Goal: Task Accomplishment & Management: Use online tool/utility

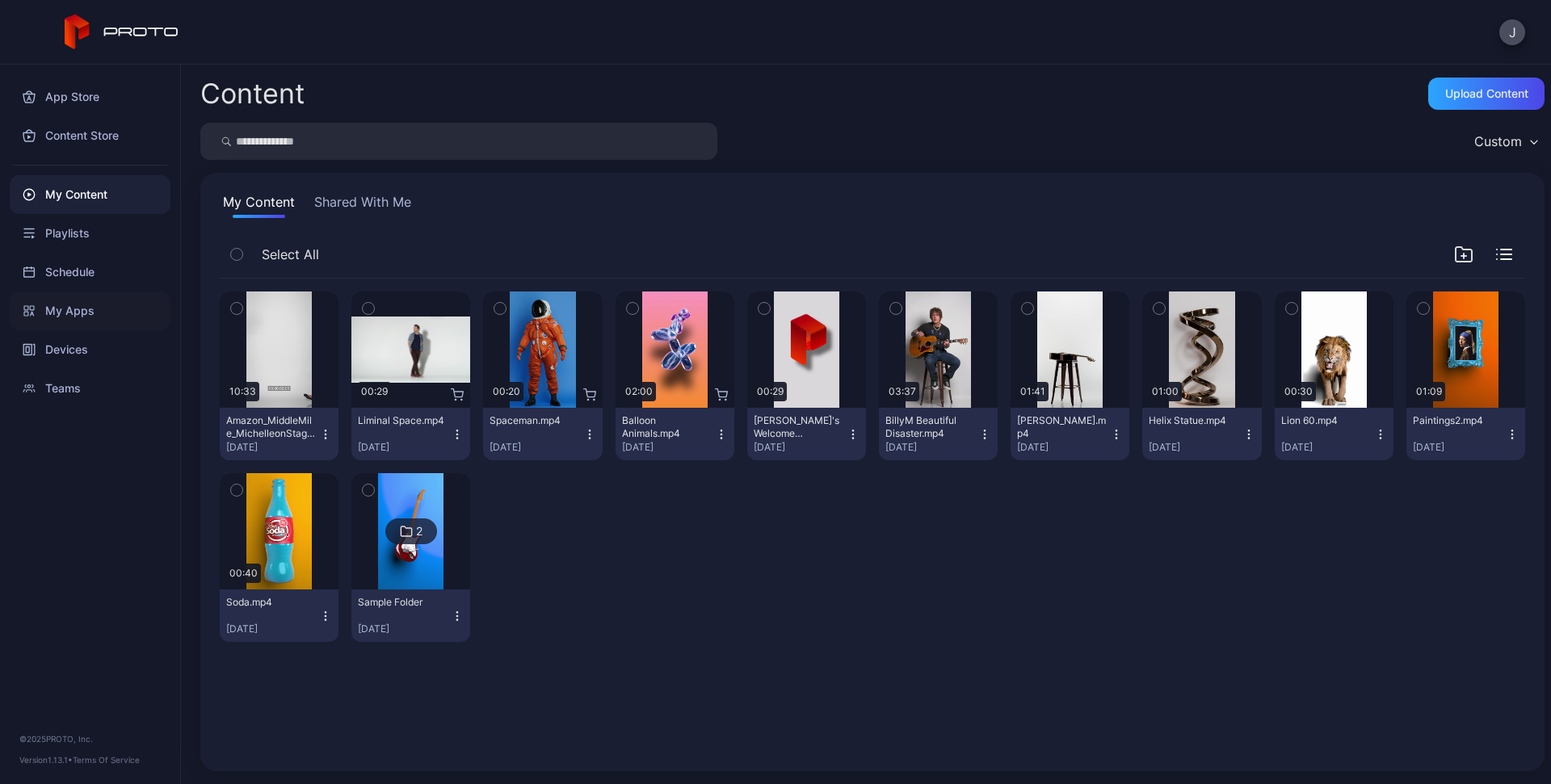
click at [79, 313] on div "My Apps" at bounding box center [90, 311] width 161 height 39
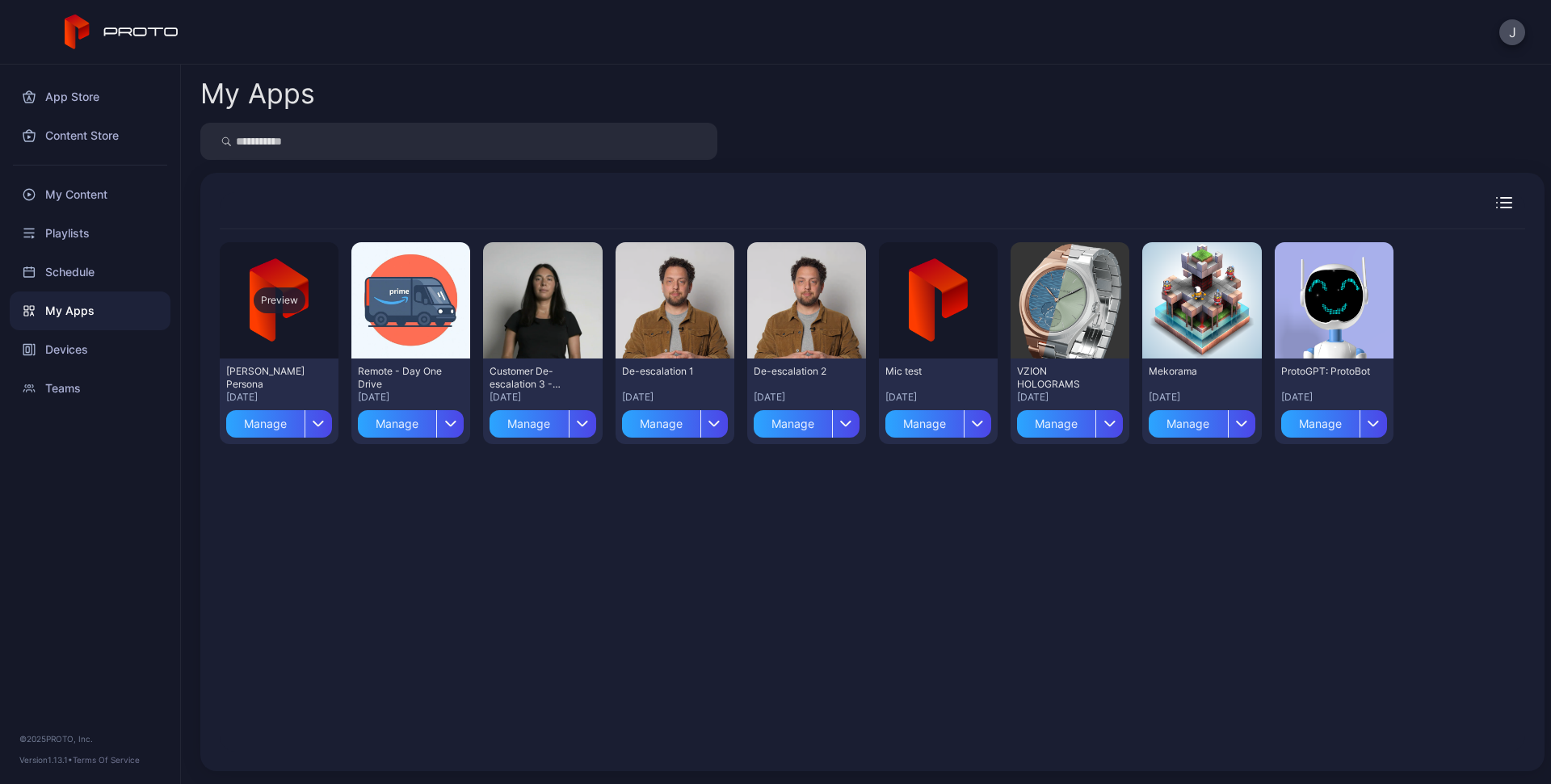
click at [281, 303] on div "Preview" at bounding box center [279, 301] width 51 height 26
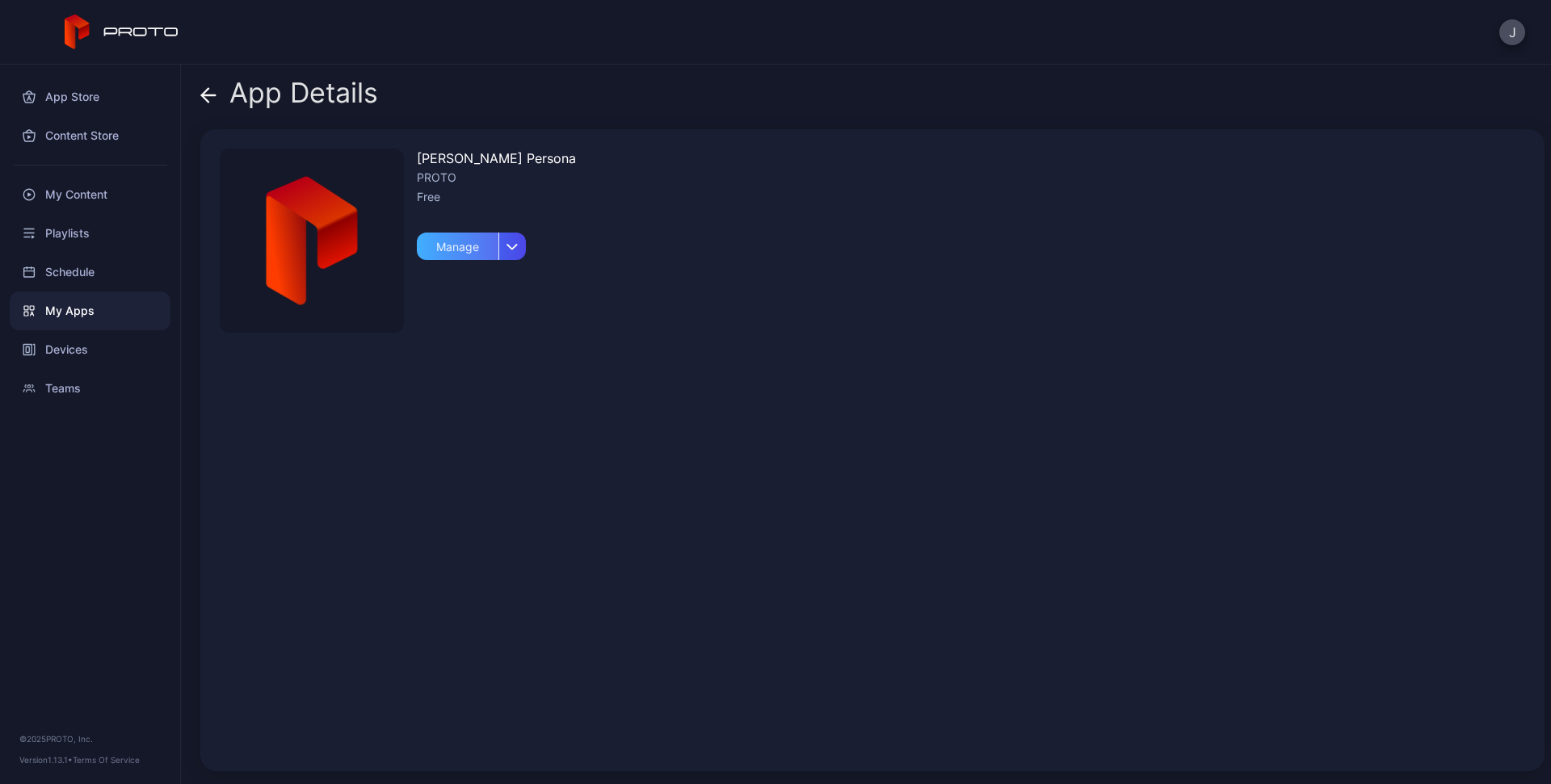
click at [461, 255] on div "Manage" at bounding box center [457, 246] width 82 height 28
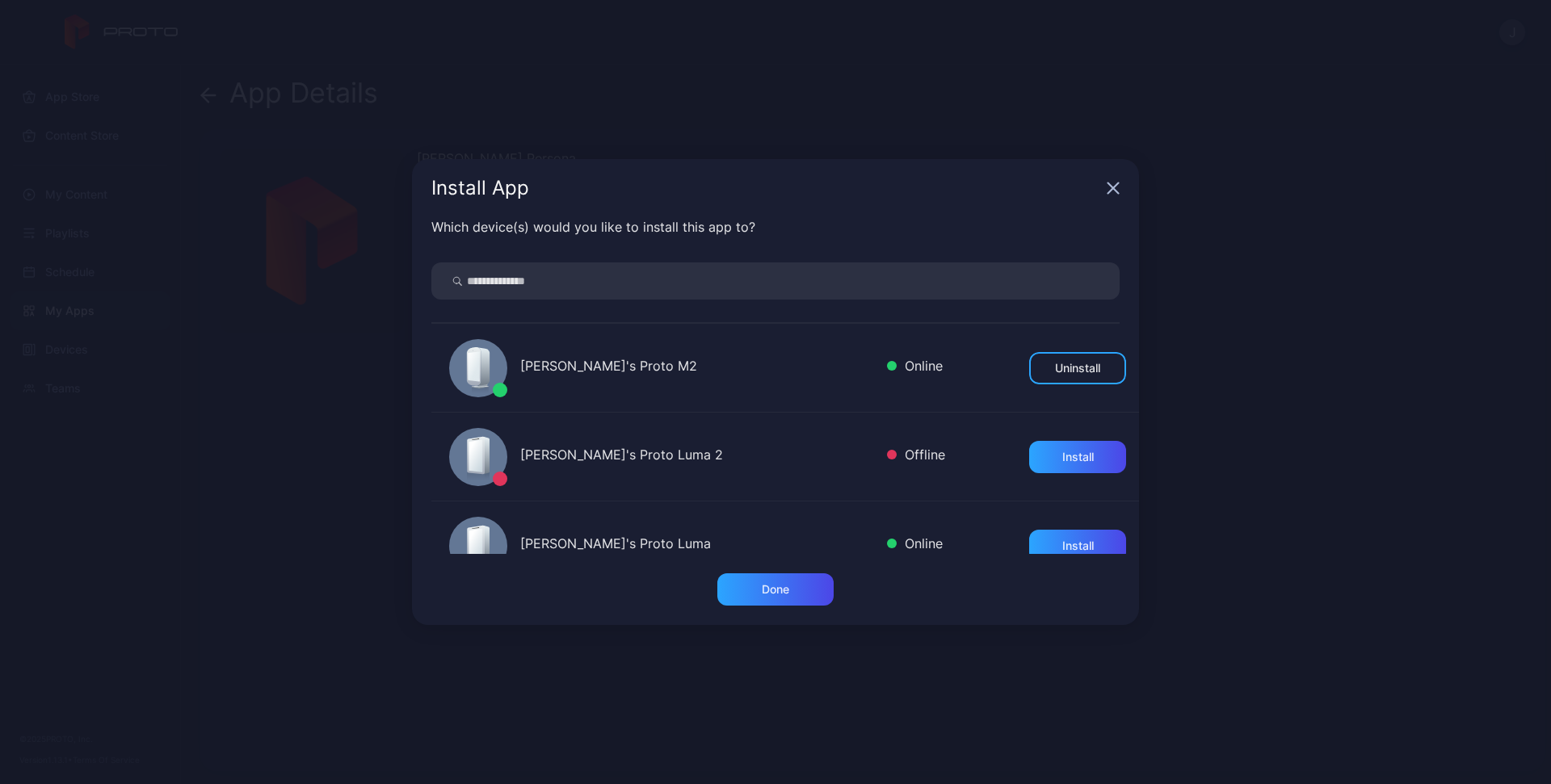
click at [1118, 185] on icon "button" at bounding box center [1113, 188] width 11 height 11
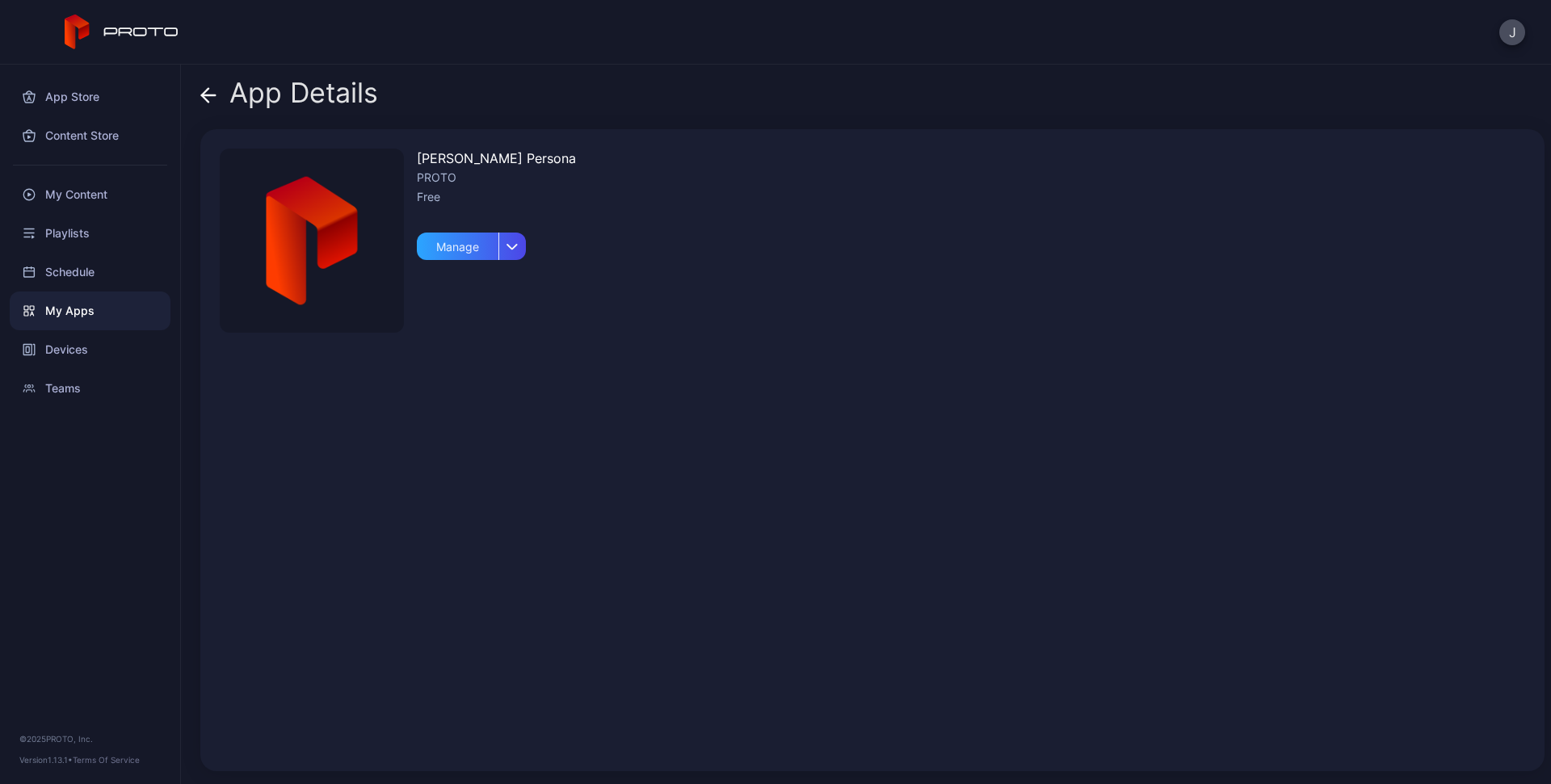
click at [79, 313] on div "My Apps" at bounding box center [90, 311] width 161 height 39
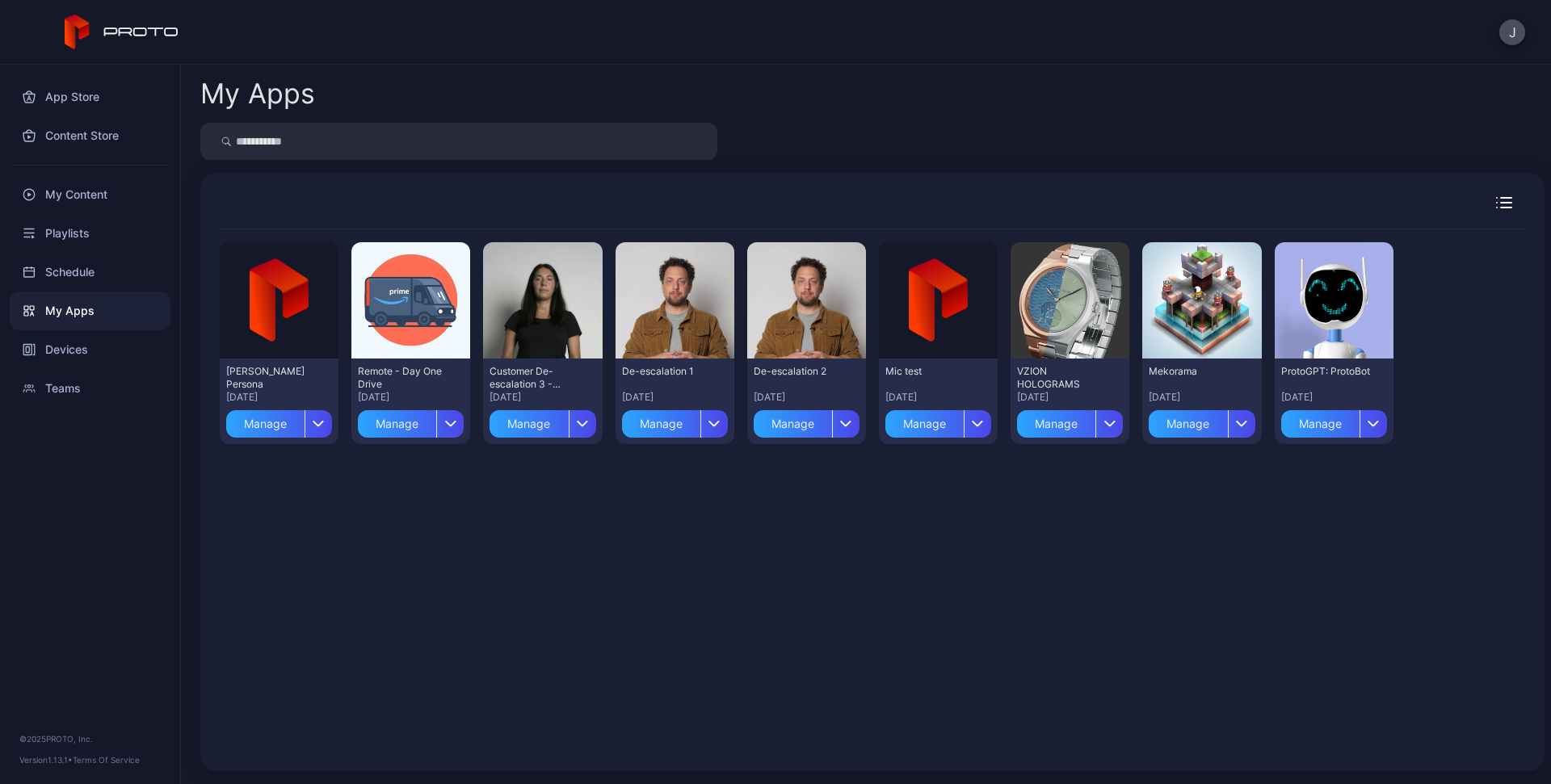
click at [1500, 206] on icon "button" at bounding box center [1505, 203] width 16 height 11
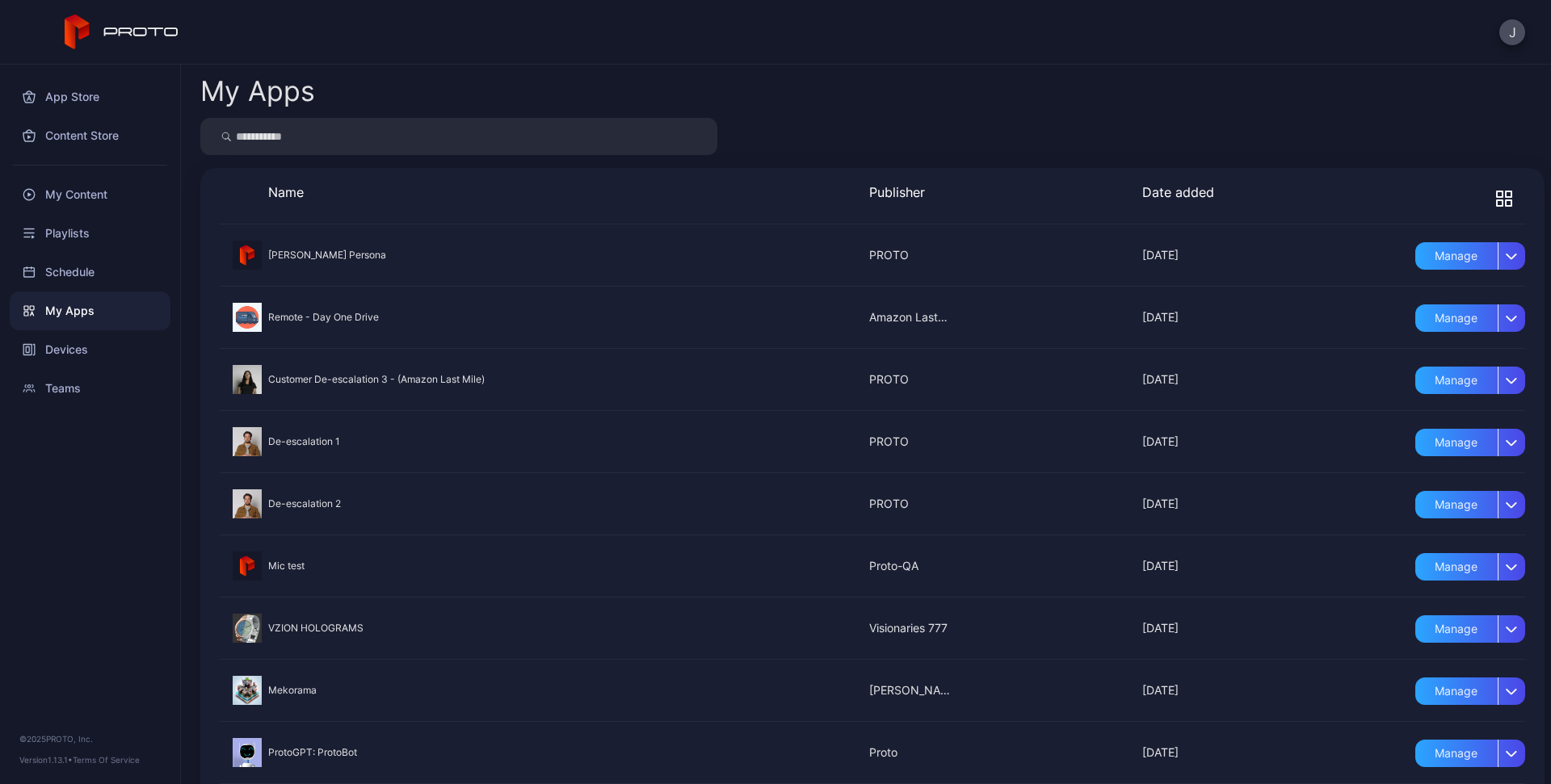
click at [1506, 200] on icon "button" at bounding box center [1509, 203] width 6 height 6
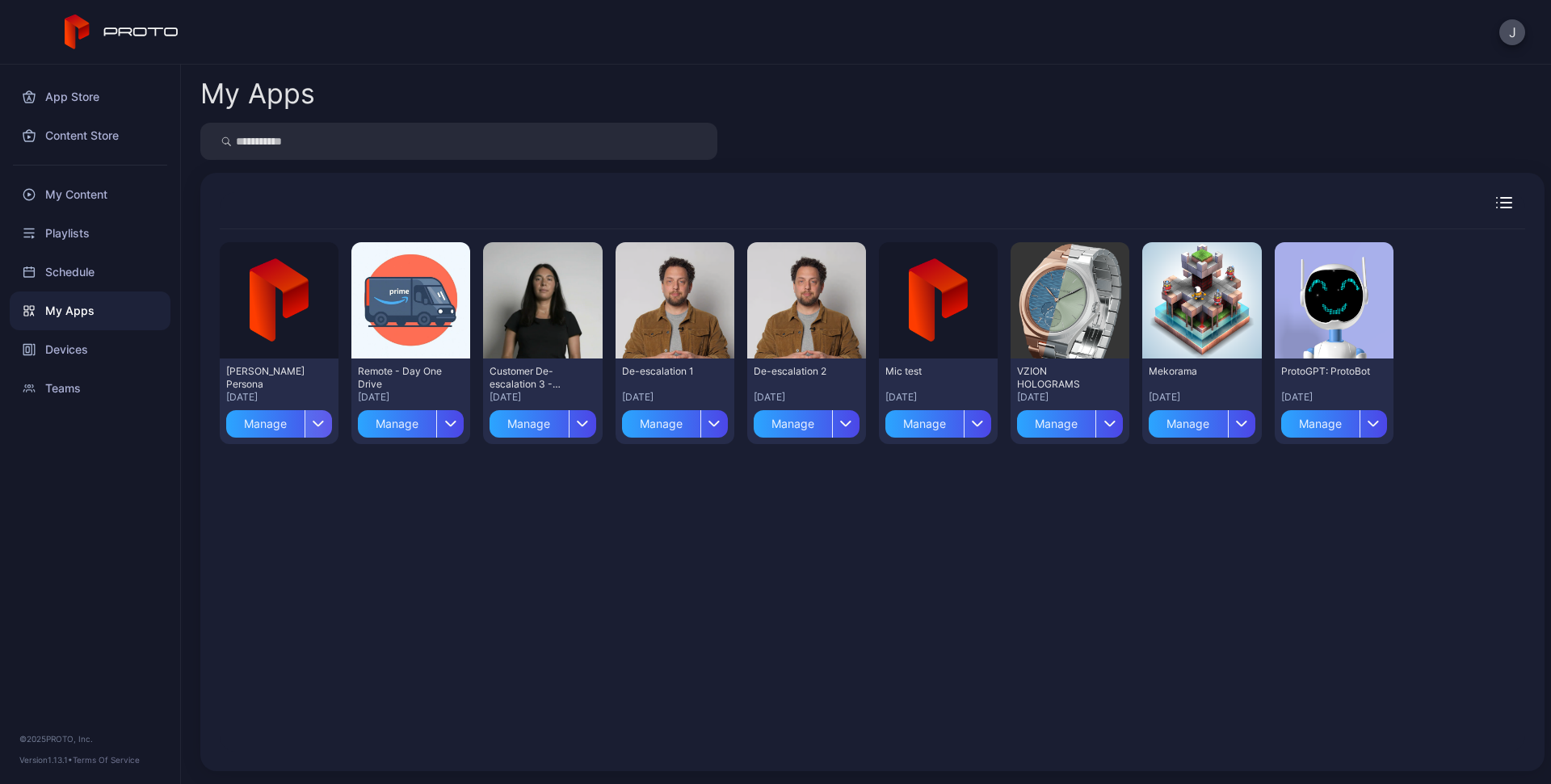
click at [318, 426] on icon "button" at bounding box center [319, 424] width 10 height 5
click at [431, 589] on div "Preview [PERSON_NAME] Persona [DATE] Manage Preview Remote - Day One Drive [DAT…" at bounding box center [872, 490] width 1306 height 522
